Goal: Find specific page/section: Find specific page/section

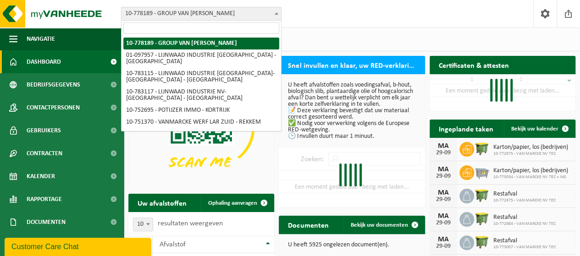
drag, startPoint x: 168, startPoint y: 13, endPoint x: 173, endPoint y: 16, distance: 5.0
click at [169, 13] on span "10-778189 - GROUP VAN [PERSON_NAME]" at bounding box center [202, 13] width 160 height 13
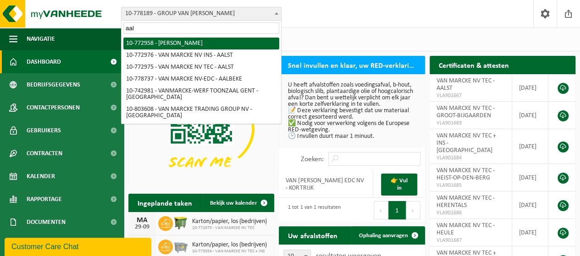
type input "aal"
select select "20235"
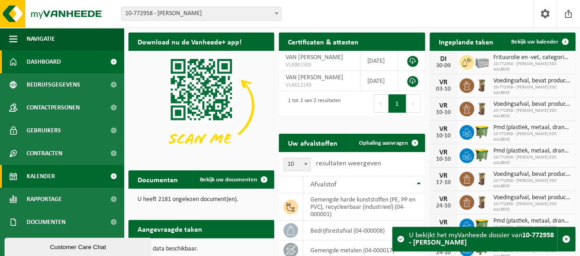
click at [45, 181] on span "Kalender" at bounding box center [41, 176] width 28 height 23
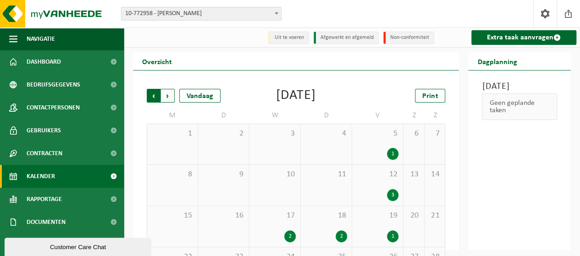
click at [169, 98] on span "Volgende" at bounding box center [168, 96] width 14 height 14
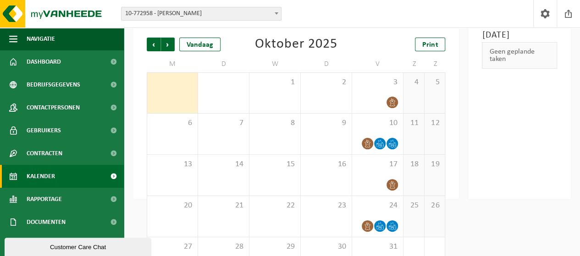
scroll to position [84, 0]
